Goal: Task Accomplishment & Management: Use online tool/utility

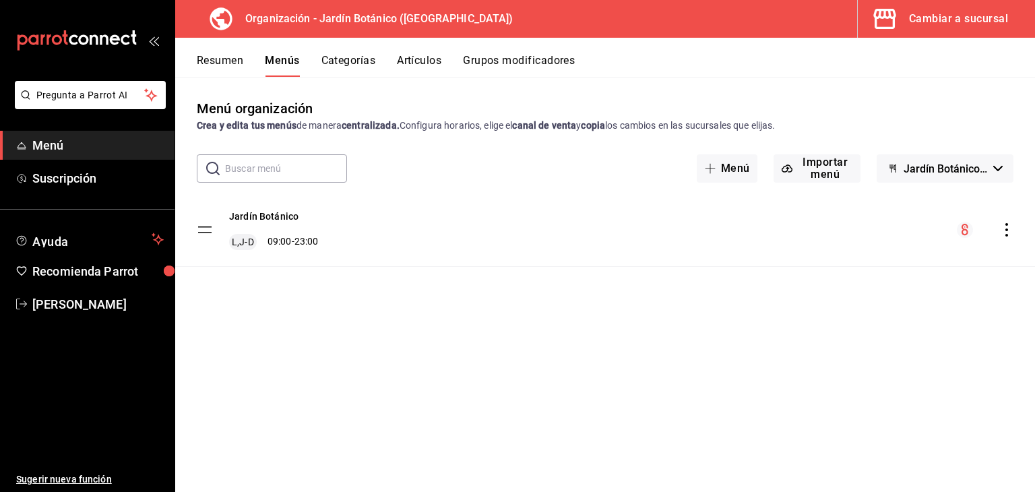
click at [971, 22] on div "Cambiar a sucursal" at bounding box center [958, 18] width 99 height 19
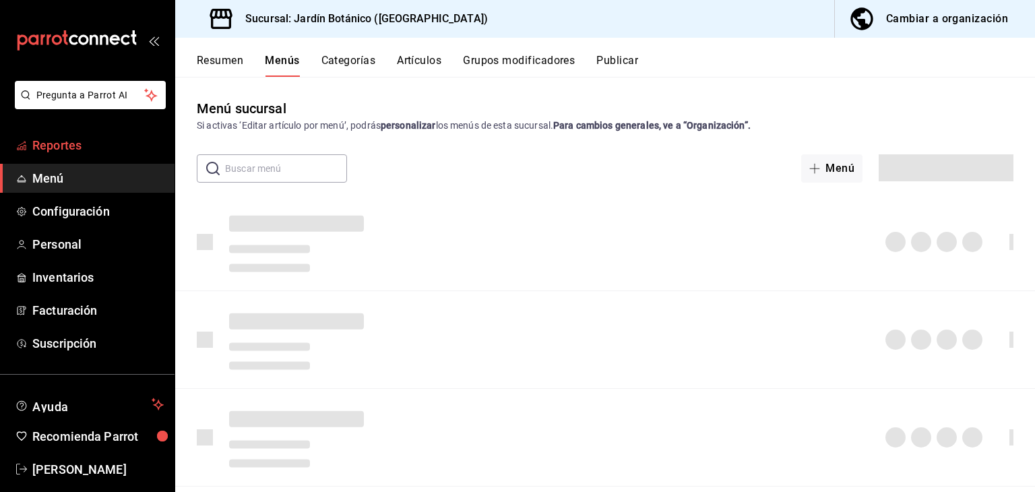
click at [42, 142] on span "Reportes" at bounding box center [97, 145] width 131 height 18
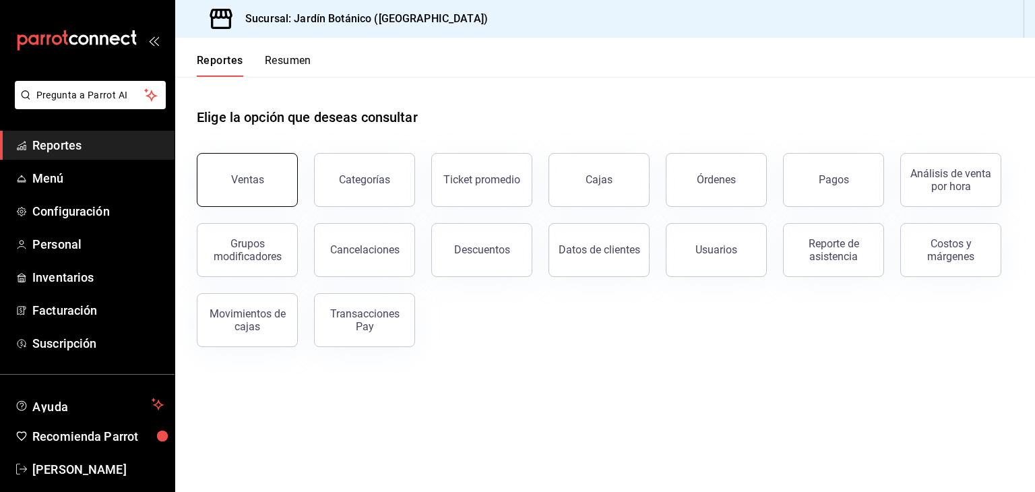
click at [246, 186] on button "Ventas" at bounding box center [247, 180] width 101 height 54
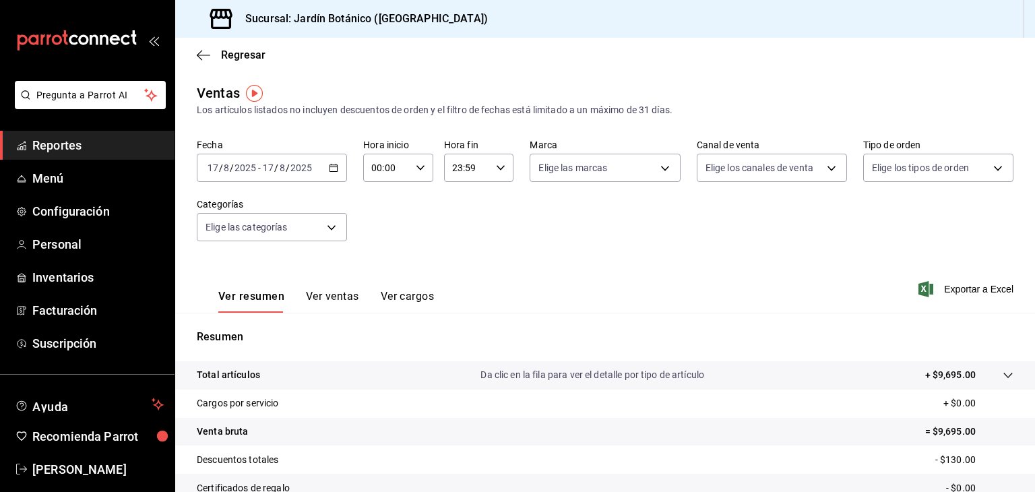
click at [330, 167] on \(Stroke\) "button" at bounding box center [333, 166] width 7 height 1
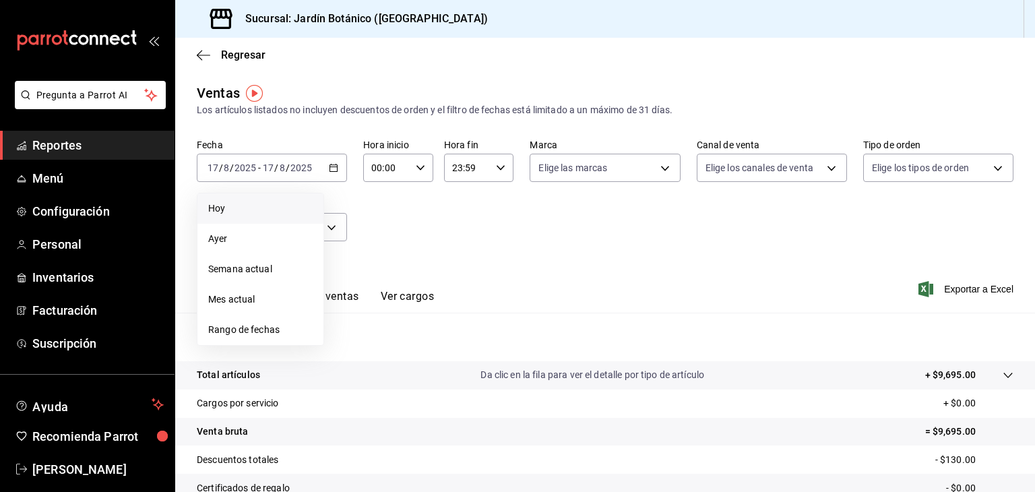
click at [233, 207] on span "Hoy" at bounding box center [260, 209] width 104 height 14
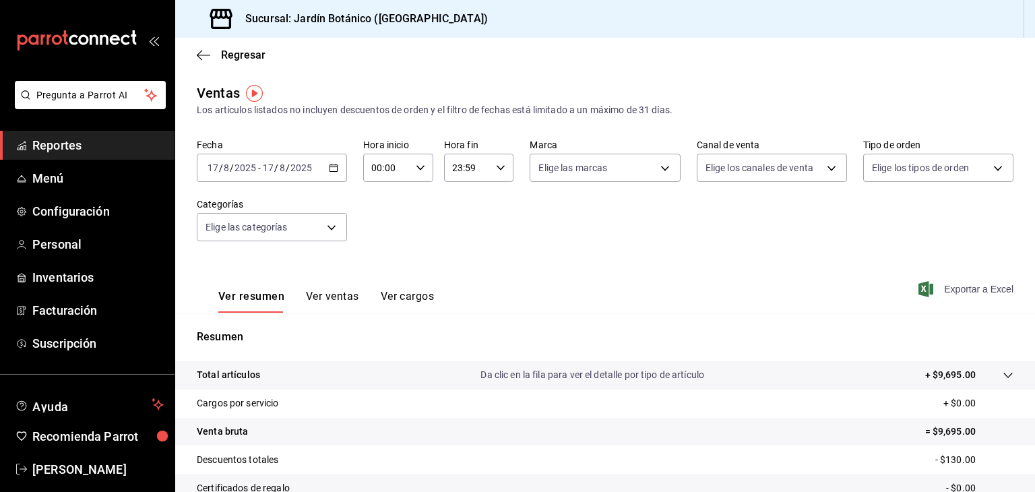
click at [944, 289] on span "Exportar a Excel" at bounding box center [967, 289] width 92 height 16
click at [51, 468] on span "[PERSON_NAME]" at bounding box center [97, 469] width 131 height 18
